Goal: Information Seeking & Learning: Learn about a topic

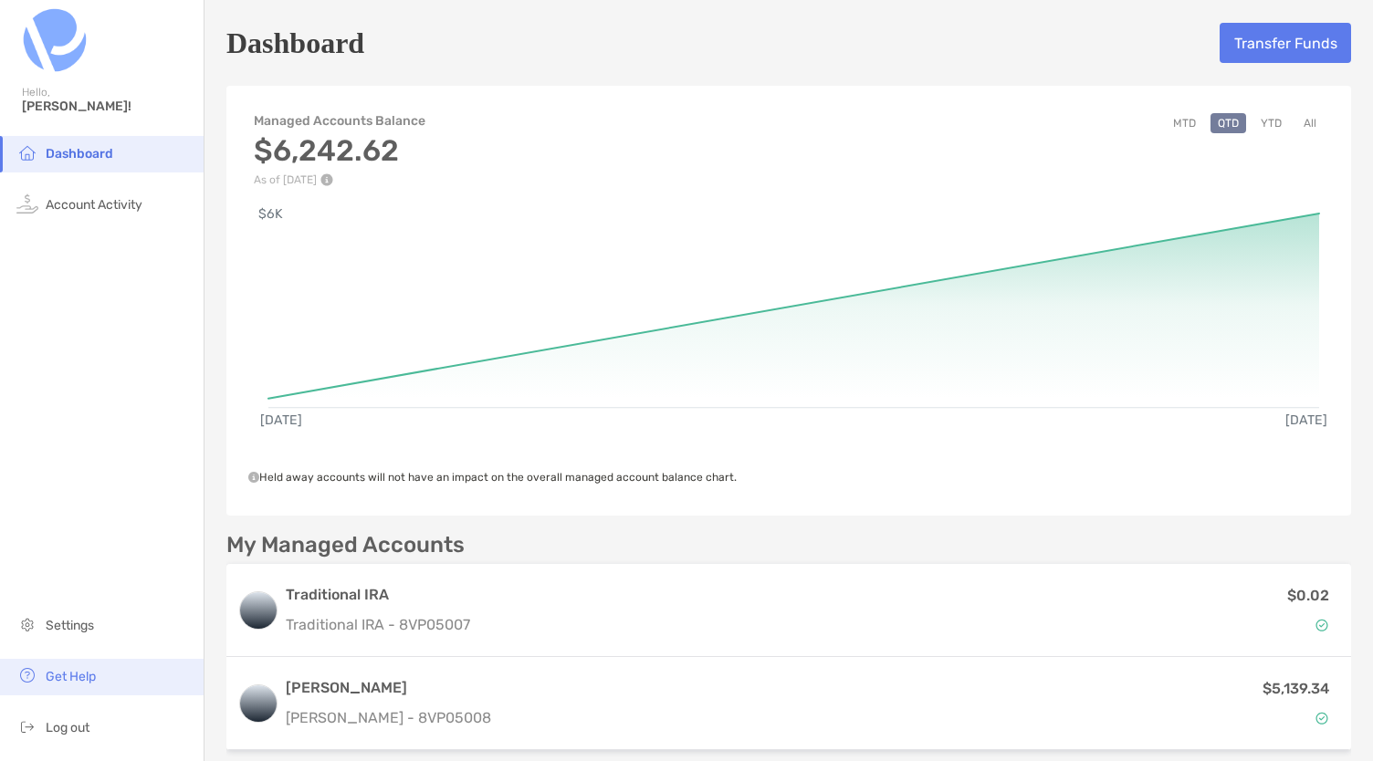
click at [40, 673] on li "Get Help" at bounding box center [102, 677] width 204 height 37
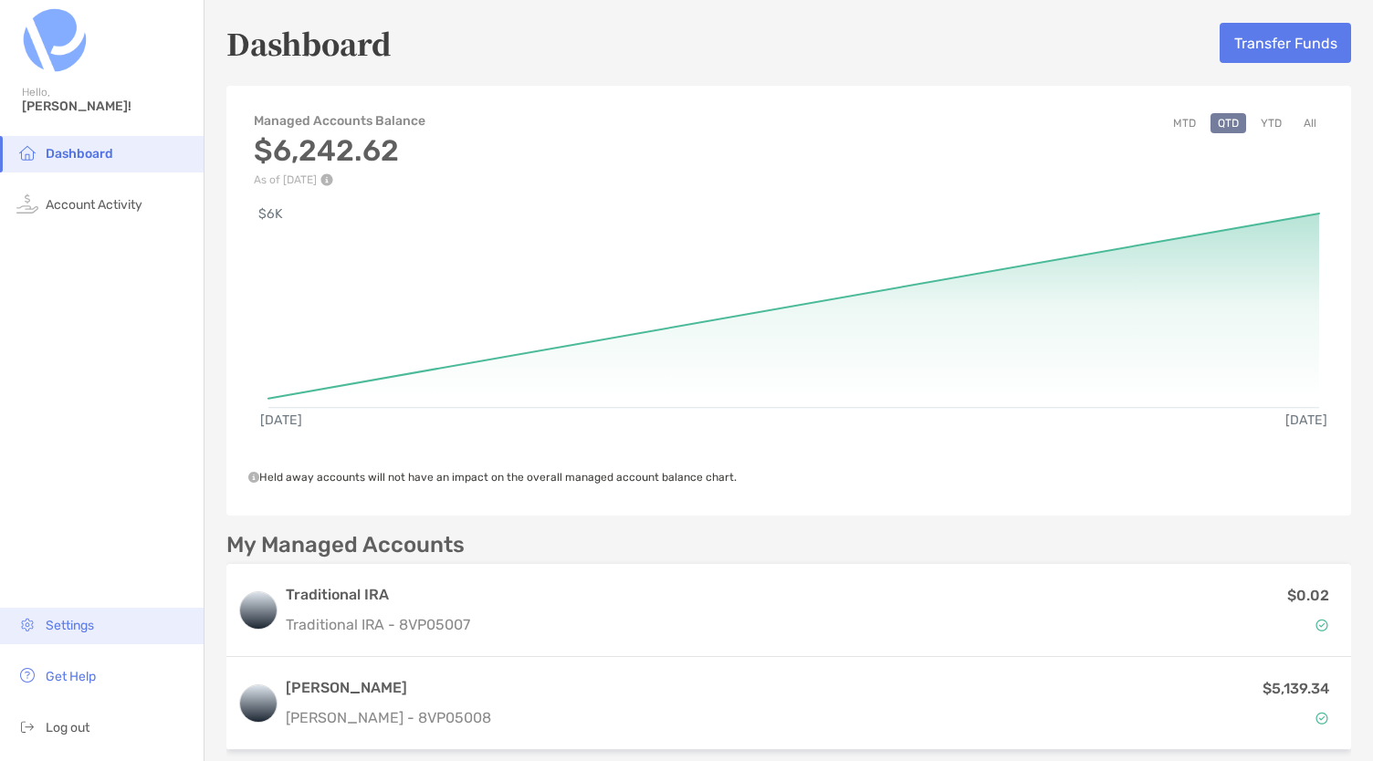
click at [60, 629] on span "Settings" at bounding box center [70, 626] width 48 height 16
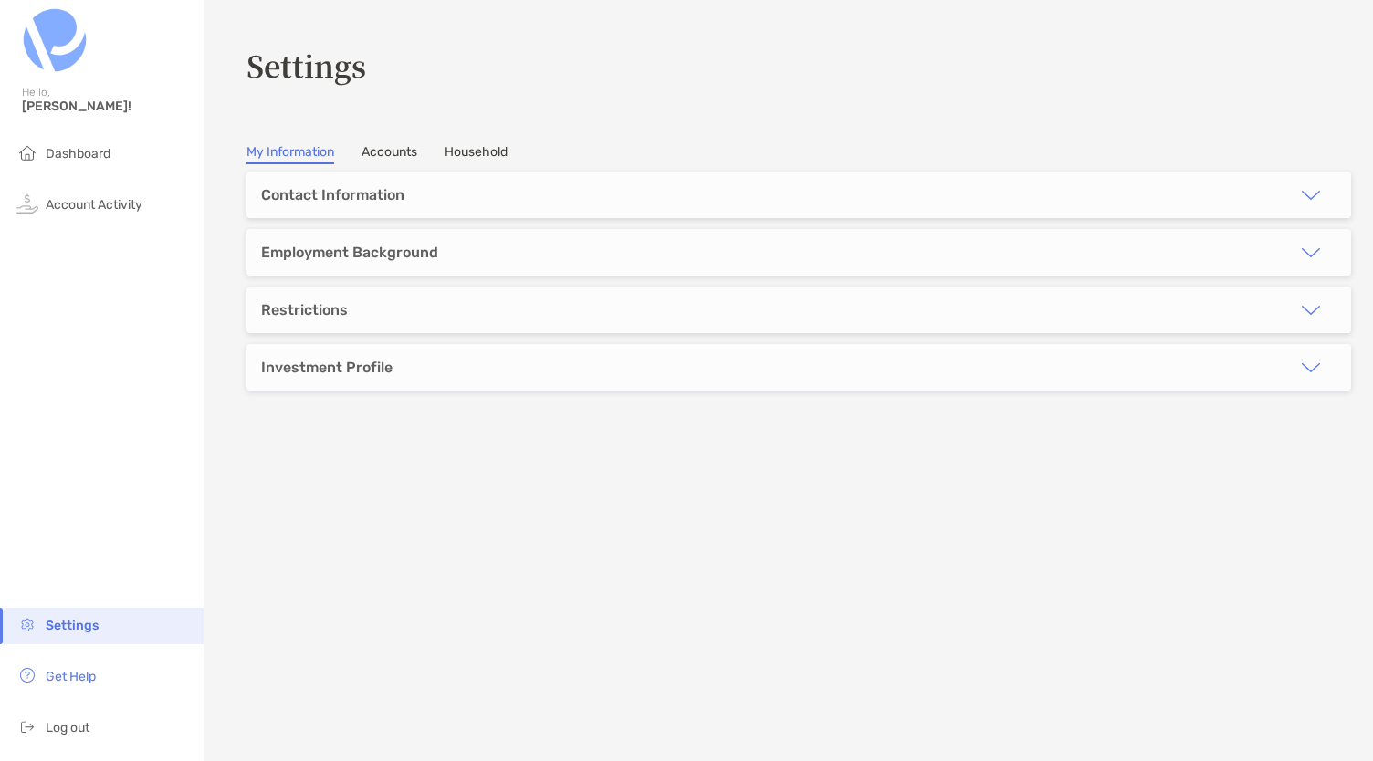
click at [460, 370] on div "Investment Profile" at bounding box center [799, 367] width 1105 height 47
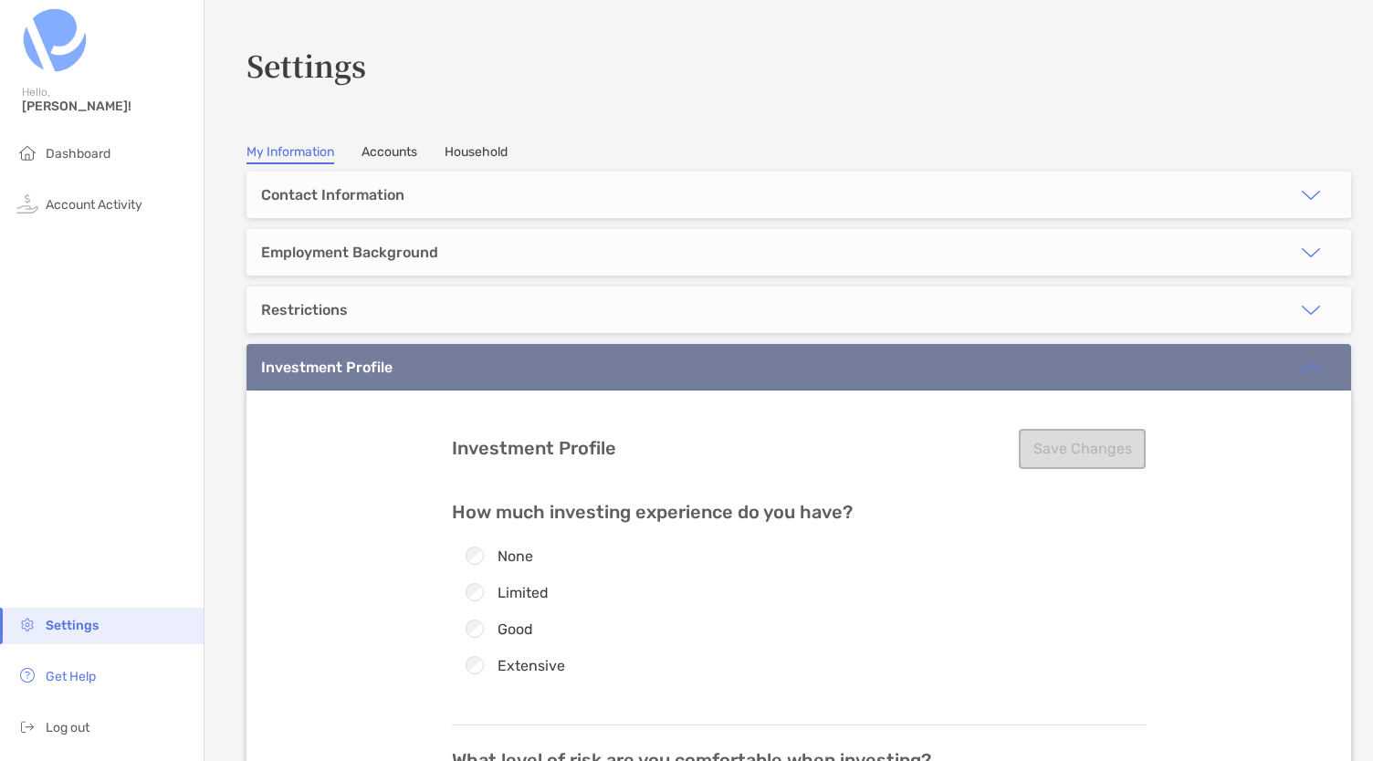
click at [398, 156] on link "Accounts" at bounding box center [390, 154] width 56 height 20
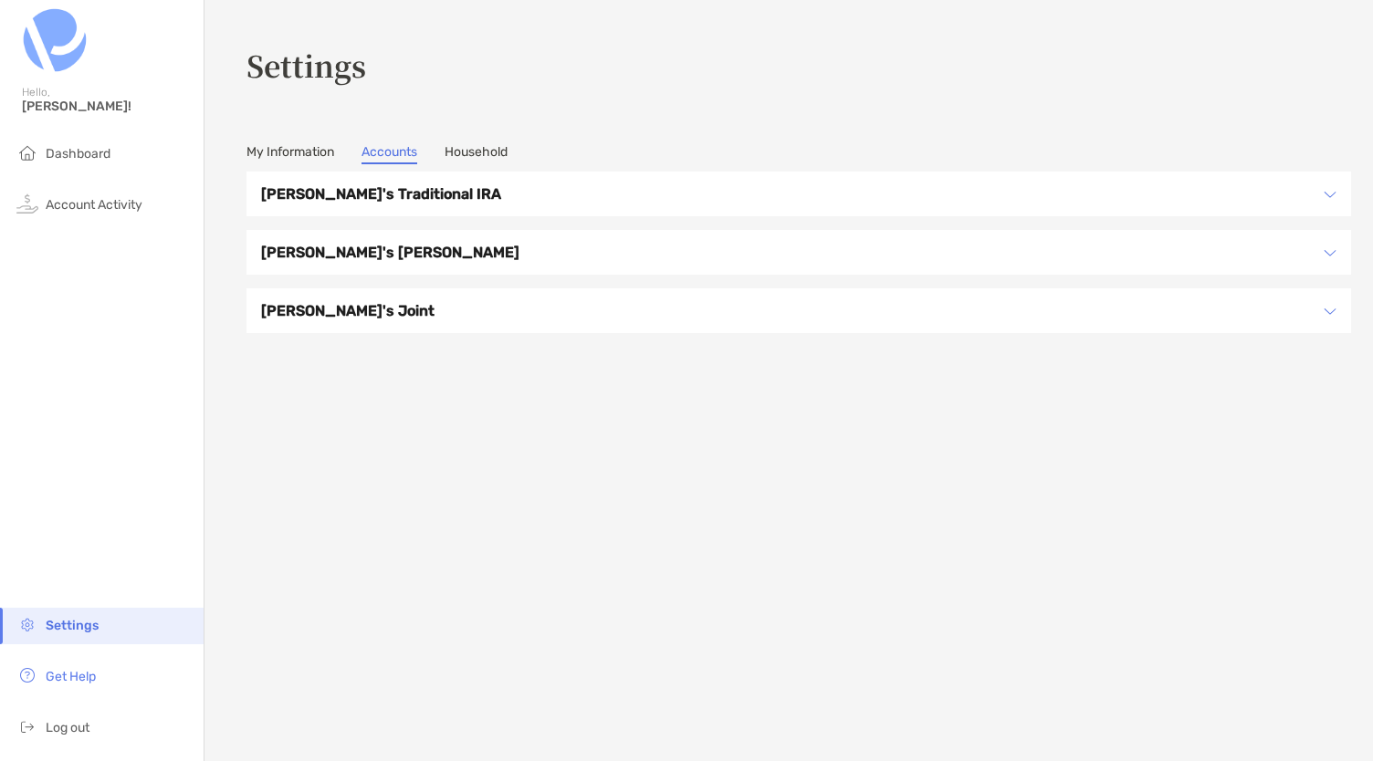
click at [401, 189] on h3 "Leah's Traditional IRA" at bounding box center [787, 194] width 1052 height 23
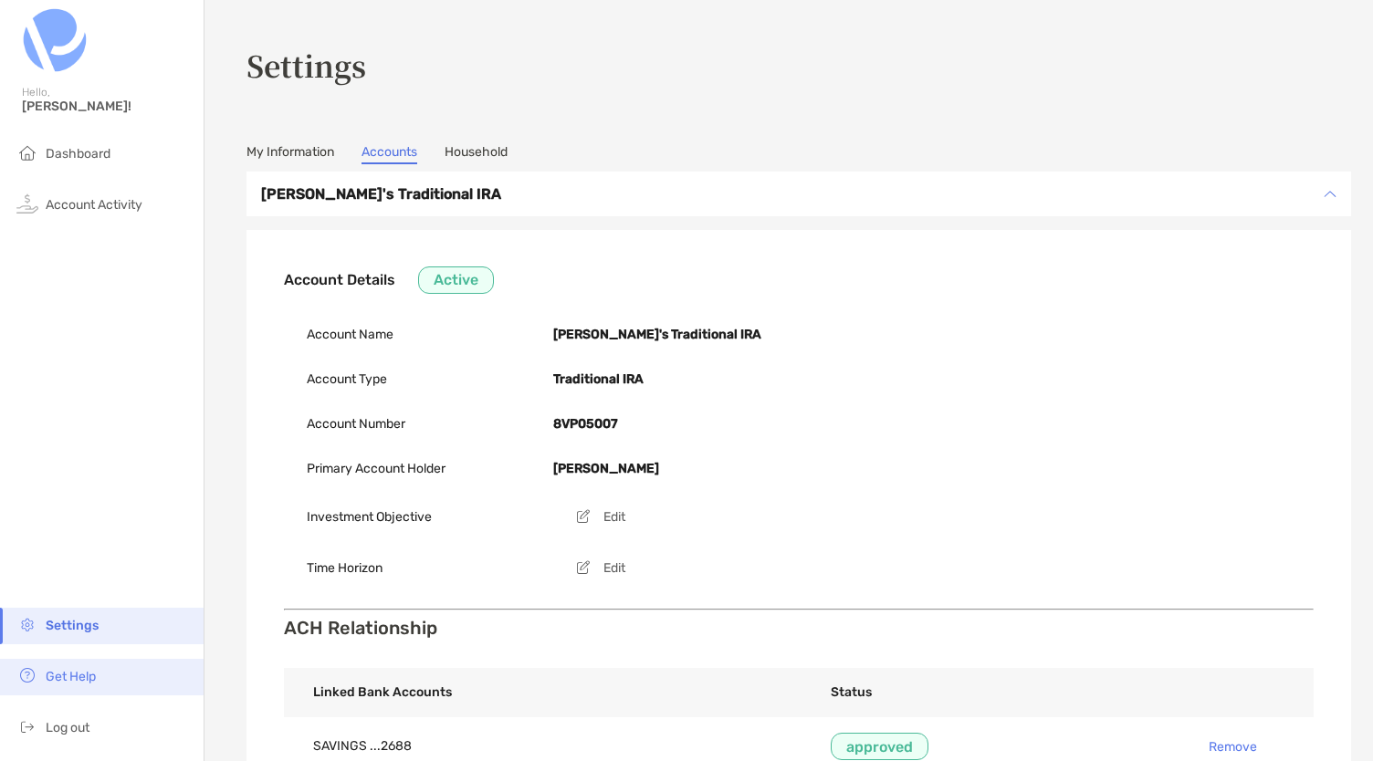
click at [54, 678] on span "Get Help" at bounding box center [71, 677] width 50 height 16
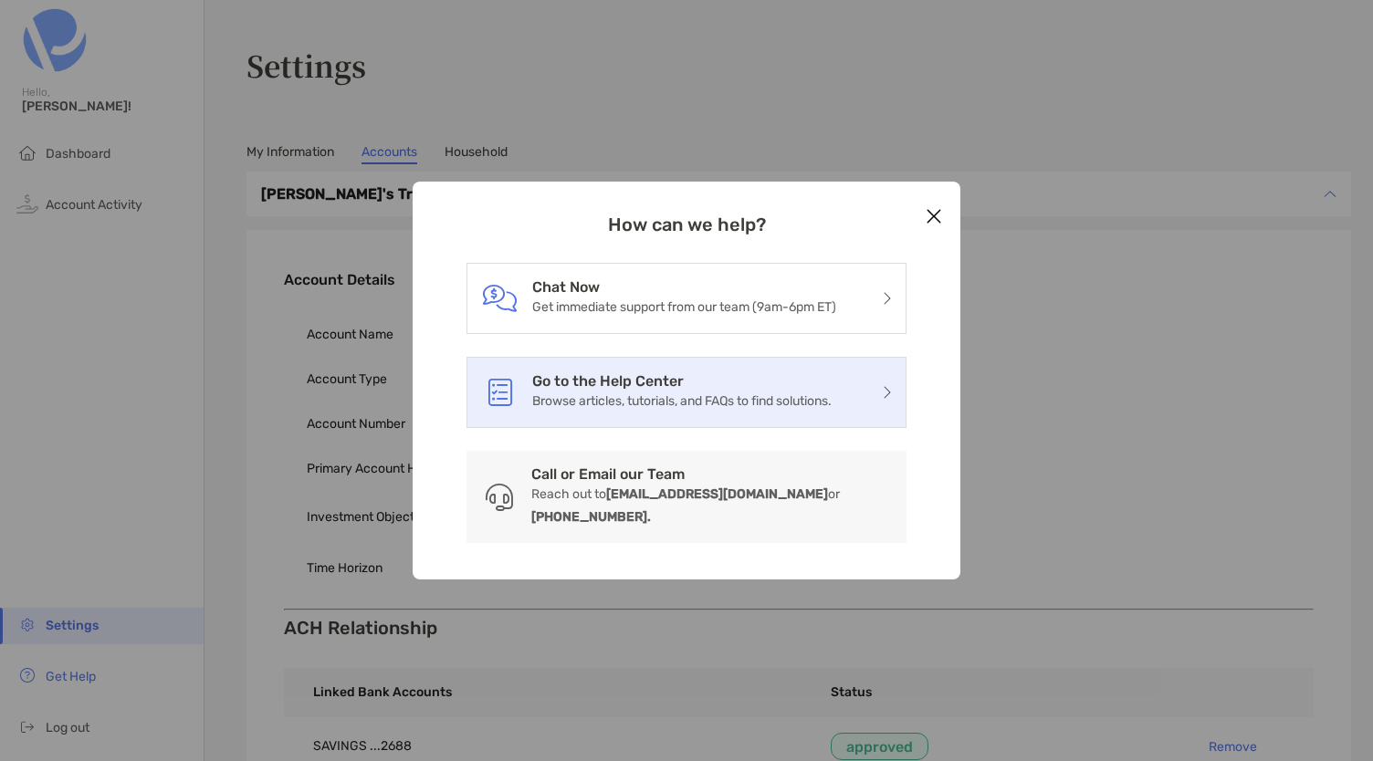
click at [704, 413] on p "Browse articles, tutorials, and FAQs to find solutions." at bounding box center [681, 401] width 299 height 23
